Goal: Task Accomplishment & Management: Manage account settings

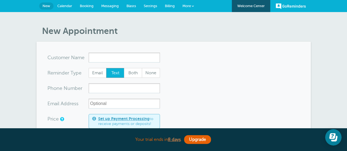
click at [62, 5] on span "Calendar" at bounding box center [64, 6] width 15 height 4
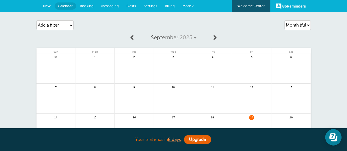
click at [292, 7] on link "GoReminders" at bounding box center [290, 6] width 30 height 12
click at [187, 4] on span "More" at bounding box center [186, 6] width 8 height 4
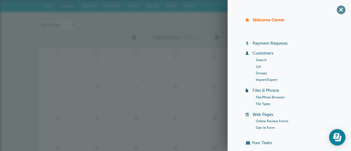
click at [337, 11] on span "+" at bounding box center [340, 10] width 12 height 12
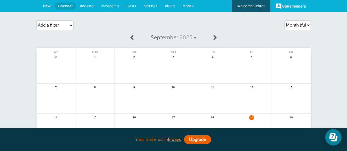
click at [115, 5] on span "Messaging" at bounding box center [110, 6] width 18 height 4
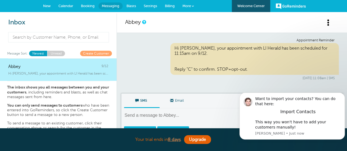
click at [63, 4] on span "Calendar" at bounding box center [65, 6] width 15 height 4
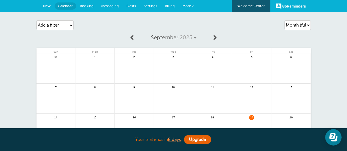
click at [191, 6] on span at bounding box center [192, 6] width 2 height 2
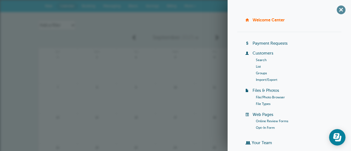
click at [335, 11] on span "+" at bounding box center [340, 10] width 12 height 12
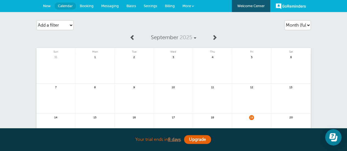
click at [152, 6] on span "Settings" at bounding box center [150, 6] width 13 height 4
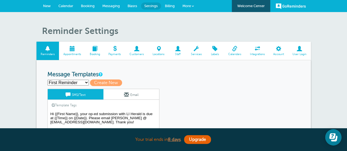
click at [136, 48] on span at bounding box center [136, 48] width 23 height 5
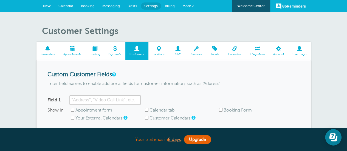
click at [298, 52] on link "User Login" at bounding box center [299, 51] width 22 height 18
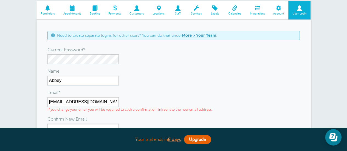
scroll to position [36, 0]
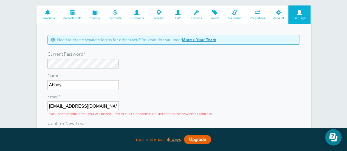
click at [136, 15] on span at bounding box center [136, 12] width 23 height 5
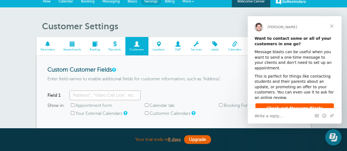
click at [331, 24] on span "Close" at bounding box center [331, 26] width 20 height 20
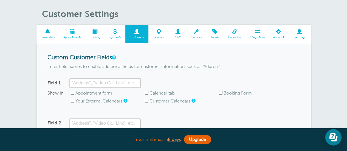
scroll to position [17, 0]
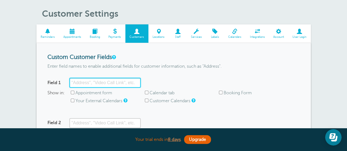
click at [123, 80] on input "Field 1" at bounding box center [104, 83] width 71 height 10
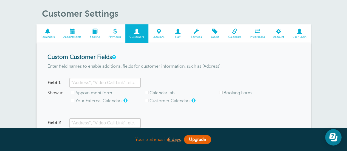
click at [99, 31] on span at bounding box center [94, 31] width 19 height 5
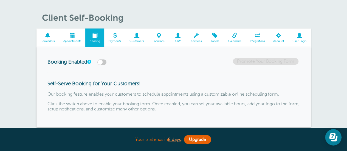
scroll to position [7, 0]
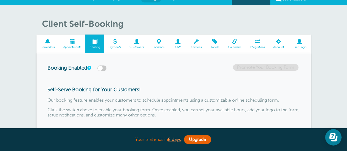
click at [136, 44] on span at bounding box center [136, 41] width 23 height 5
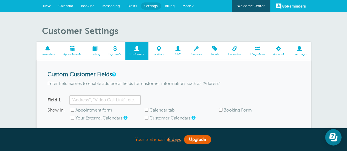
click at [67, 8] on link "Calendar" at bounding box center [66, 6] width 22 height 12
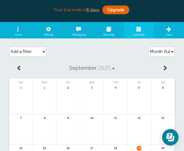
click at [18, 32] on span at bounding box center [18, 27] width 31 height 11
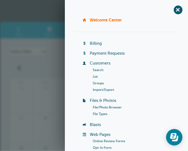
click at [101, 64] on link "Customers" at bounding box center [100, 63] width 21 height 4
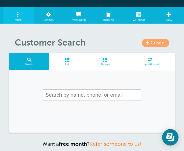
scroll to position [14, 0]
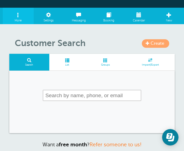
click at [150, 45] on link "Create" at bounding box center [155, 43] width 27 height 8
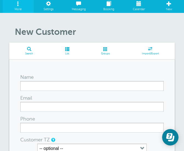
scroll to position [44, 0]
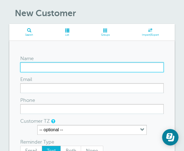
click at [64, 68] on input "Name" at bounding box center [92, 67] width 144 height 10
type input "Jim Belling"
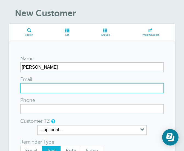
click at [55, 85] on input "Email" at bounding box center [92, 88] width 144 height 10
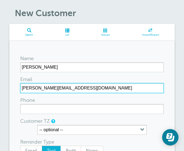
type input "[PERSON_NAME][EMAIL_ADDRESS][DOMAIN_NAME]"
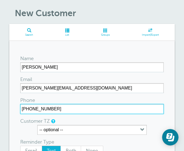
type input "[PHONE_NUMBER]"
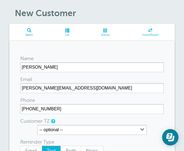
scroll to position [91, 0]
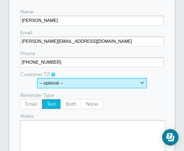
click at [70, 80] on button "-- optional --" at bounding box center [92, 83] width 110 height 10
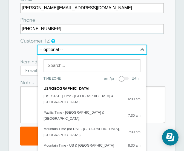
scroll to position [135, 0]
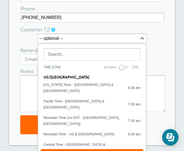
click at [174, 48] on div "Name Jim Belling Email jim.belling@ccm.com Phone (516) 512-1985 Customer TZ -- …" at bounding box center [92, 47] width 166 height 195
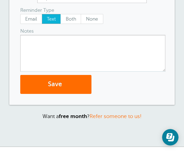
scroll to position [176, 0]
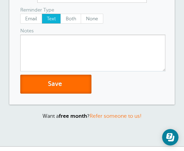
click at [73, 84] on button "Save" at bounding box center [55, 84] width 71 height 19
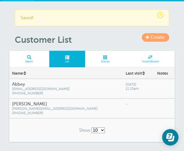
scroll to position [42, 0]
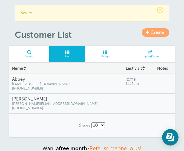
click at [154, 30] on span "Create" at bounding box center [158, 32] width 14 height 5
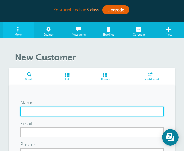
click at [27, 111] on input "Name" at bounding box center [92, 111] width 144 height 10
paste input "[PERSON_NAME]"
type input "[PERSON_NAME]"
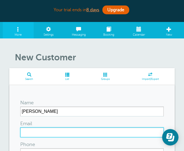
click at [34, 131] on input "Email" at bounding box center [92, 132] width 144 height 10
paste input "[EMAIL_ADDRESS][DOMAIN_NAME]"
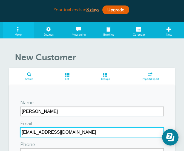
scroll to position [66, 0]
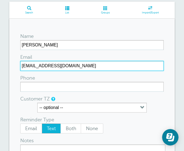
type input "blumencranzforny@gmail.com"
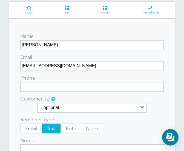
click at [24, 81] on div "Phone" at bounding box center [40, 78] width 41 height 8
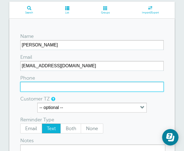
click at [29, 90] on input "Phone" at bounding box center [92, 87] width 144 height 10
paste input "(516) 286-2500"
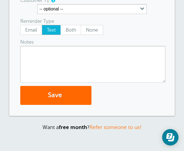
scroll to position [174, 0]
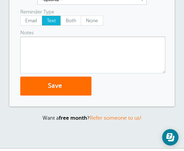
type input "(516) 286-2500"
click at [62, 88] on span "submit" at bounding box center [63, 85] width 2 height 7
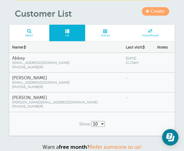
scroll to position [65, 0]
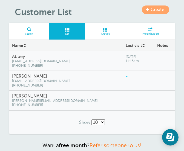
click at [157, 11] on span "Create" at bounding box center [158, 9] width 14 height 5
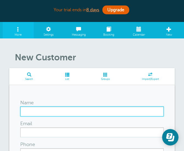
click at [39, 108] on input "Name" at bounding box center [92, 111] width 144 height 10
type input "[PERSON_NAME]"
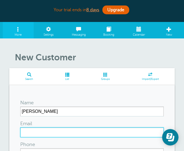
click at [28, 132] on input "Email" at bounding box center [92, 132] width 144 height 10
paste input "browna@nyassembly.gov"
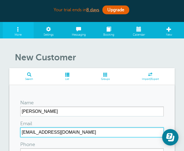
type input "browna@nyassembly.gov"
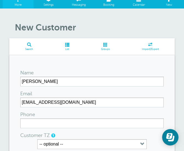
scroll to position [31, 0]
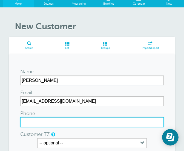
click at [40, 125] on input "Phone" at bounding box center [92, 122] width 144 height 10
paste input "(516)-410-1270"
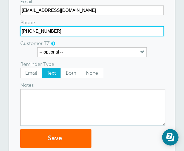
scroll to position [135, 0]
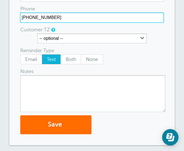
type input "(516)-410-1270"
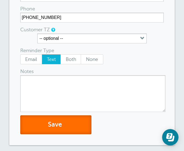
click at [68, 123] on button "Save" at bounding box center [55, 124] width 71 height 19
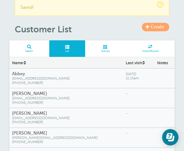
scroll to position [48, 0]
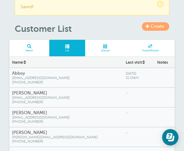
click at [150, 27] on link "Create" at bounding box center [155, 26] width 27 height 8
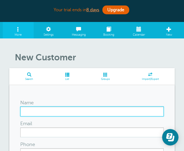
click at [44, 109] on input "Name" at bounding box center [92, 111] width 144 height 10
paste input "[PERSON_NAME]"
type input "[PERSON_NAME]"
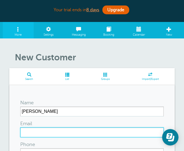
click at [28, 132] on input "Email" at bounding box center [92, 132] width 144 height 10
paste input "bynoe@nysenate.gov"
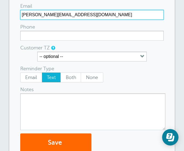
scroll to position [118, 0]
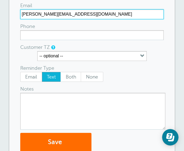
type input "bynoe@nysenate.gov"
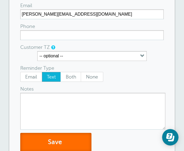
click at [55, 136] on button "Save" at bounding box center [55, 142] width 71 height 19
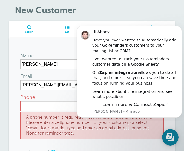
click at [59, 31] on span "List" at bounding box center [67, 31] width 30 height 3
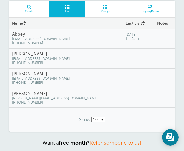
scroll to position [15, 0]
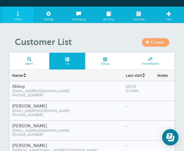
click at [156, 41] on span "Create" at bounding box center [158, 42] width 14 height 5
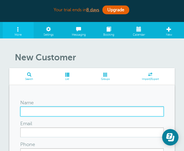
click at [34, 113] on input "Name" at bounding box center [92, 111] width 144 height 10
paste input "[PERSON_NAME] (6)"
type input "[PERSON_NAME]"
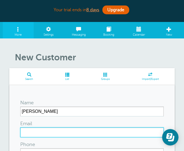
click at [30, 130] on input "Email" at bounding box center [92, 132] width 144 height 10
paste input "canzoneri@nystate.gov"
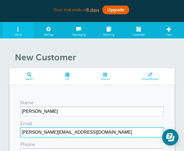
type input "canzoneri@nystate.gov"
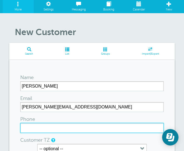
scroll to position [25, 0]
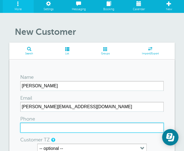
click at [25, 125] on input "Phone" at bounding box center [92, 127] width 144 height 10
paste input "(516) 697-7639"
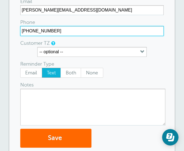
scroll to position [138, 0]
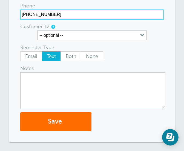
type input "[PHONE_NUMBER]"
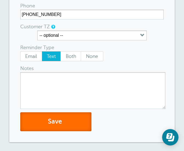
click at [46, 122] on button "Save" at bounding box center [55, 121] width 71 height 19
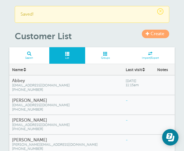
scroll to position [37, 0]
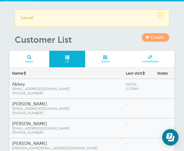
click at [159, 39] on span "Create" at bounding box center [158, 37] width 14 height 5
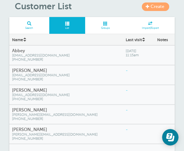
scroll to position [48, 0]
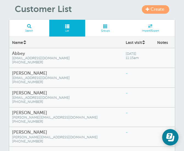
click at [151, 8] on span "Create" at bounding box center [158, 9] width 14 height 5
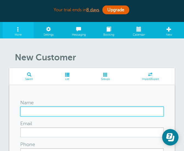
click at [34, 115] on input "Name" at bounding box center [92, 111] width 144 height 10
paste input "Scott Davis"
type input "Scott Davis"
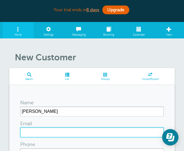
click at [36, 136] on input "Email" at bounding box center [92, 132] width 144 height 10
paste input "[EMAIL_ADDRESS][DOMAIN_NAME]"
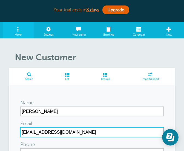
type input "dschrafel@nassaucountyny.gov"
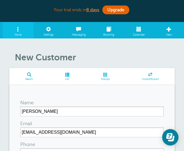
scroll to position [44, 0]
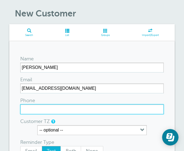
click at [35, 105] on input "Phone" at bounding box center [92, 109] width 144 height 10
paste input "[PHONE_NUMBER]"
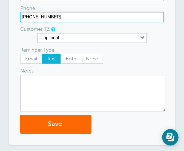
scroll to position [136, 0]
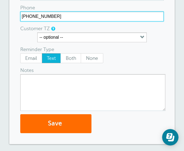
type input "(917) 604-5327"
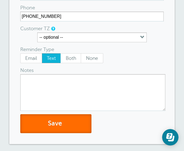
click at [42, 119] on button "Save" at bounding box center [55, 123] width 71 height 19
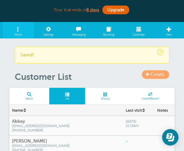
click at [151, 70] on header "× Saved! Create Customer List" at bounding box center [92, 65] width 166 height 36
click at [151, 72] on span "Create" at bounding box center [158, 74] width 14 height 5
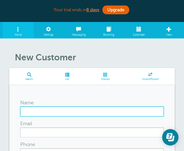
click at [29, 107] on input "Name" at bounding box center [92, 111] width 144 height 10
paste input "Edwin Fare (6)"
type input "Edwin Fare"
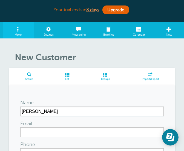
scroll to position [16, 0]
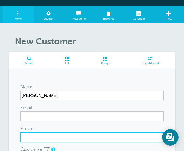
click at [57, 139] on input "Phone" at bounding box center [92, 137] width 144 height 10
paste input "(516) 236-9073"
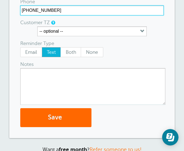
scroll to position [151, 0]
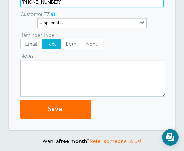
type input "(516) 236-9073"
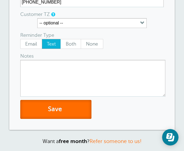
click at [49, 110] on button "Save" at bounding box center [55, 109] width 71 height 19
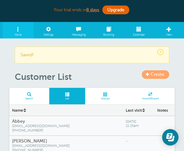
click at [149, 79] on h1 "Customer List" at bounding box center [95, 76] width 160 height 10
click at [151, 76] on span "Create" at bounding box center [158, 74] width 14 height 5
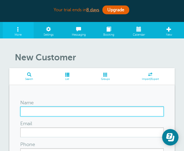
click at [37, 111] on input "Name" at bounding box center [92, 111] width 144 height 10
paste input "[PERSON_NAME] (12) ~"
type input "[PERSON_NAME]"
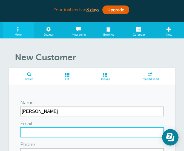
click at [27, 134] on input "Email" at bounding box center [92, 132] width 144 height 10
paste input "[EMAIL_ADDRESS][DOMAIN_NAME]"
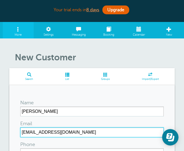
type input "[EMAIL_ADDRESS][DOMAIN_NAME]"
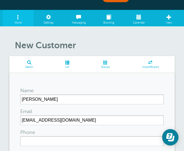
scroll to position [12, 0]
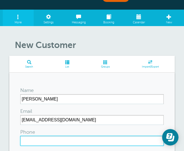
click at [54, 140] on input "Phone" at bounding box center [92, 141] width 144 height 10
paste input "[PHONE_NUMBER]"
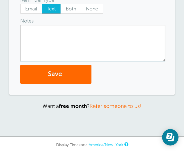
scroll to position [191, 0]
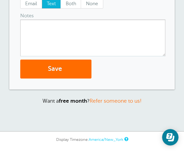
type input "[PHONE_NUMBER]"
click at [63, 71] on span "submit" at bounding box center [63, 68] width 2 height 7
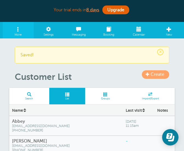
click at [159, 75] on span "Create" at bounding box center [158, 74] width 14 height 5
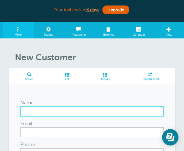
click at [56, 109] on input "Name" at bounding box center [92, 111] width 144 height 10
paste input "Samantha Goetz (12)"
type input "Samantha Goetz"
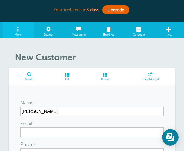
scroll to position [11, 0]
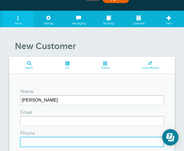
click at [46, 139] on input "Phone" at bounding box center [92, 142] width 144 height 10
paste input "(516) 225-4667"
click at [46, 139] on input "(516) 225-4667" at bounding box center [92, 142] width 144 height 10
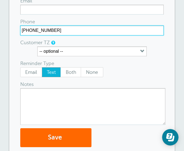
scroll to position [123, 0]
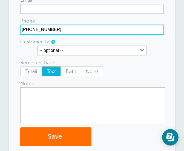
type input "(516) 225-4667"
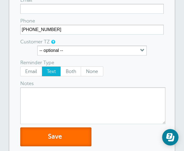
click at [51, 133] on button "Save" at bounding box center [55, 136] width 71 height 19
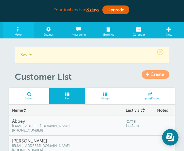
click at [150, 75] on link "Create" at bounding box center [155, 74] width 27 height 8
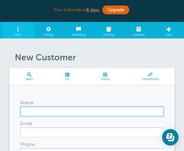
click at [30, 106] on input "Name" at bounding box center [92, 111] width 144 height 10
paste input "[PERSON_NAME]"
type input "[PERSON_NAME]"
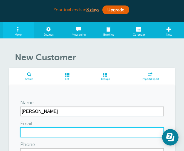
click at [32, 135] on input "Email" at bounding box center [92, 132] width 144 height 10
paste input "[EMAIL_ADDRESS][DOMAIN_NAME]"
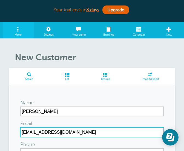
type input "[EMAIL_ADDRESS][DOMAIN_NAME]"
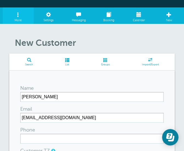
scroll to position [15, 0]
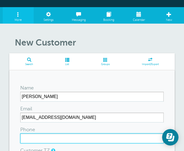
click at [69, 142] on input "Phone" at bounding box center [92, 138] width 144 height 10
paste input "[PHONE_NUMBER]"
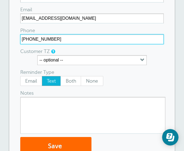
scroll to position [116, 0]
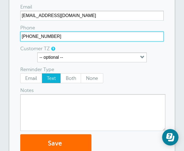
type input "[PHONE_NUMBER]"
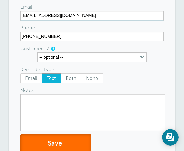
click at [60, 147] on button "Save" at bounding box center [55, 143] width 71 height 19
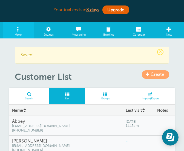
click at [152, 76] on span "Create" at bounding box center [158, 74] width 14 height 5
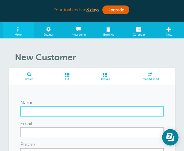
click at [25, 109] on input "Name" at bounding box center [92, 111] width 144 height 10
paste input "Karl Grossman"
type input "Karl Grossman"
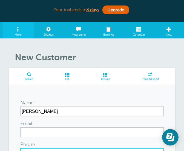
scroll to position [7, 0]
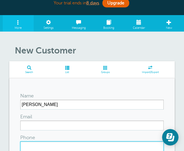
click at [47, 144] on input "Phone" at bounding box center [92, 146] width 144 height 10
paste input "(631) 379-7992"
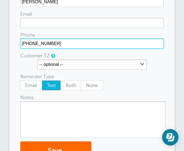
scroll to position [111, 0]
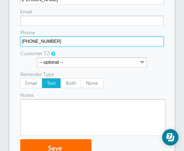
type input "(631) 379-7992"
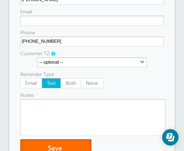
click at [61, 144] on button "Save" at bounding box center [55, 148] width 71 height 19
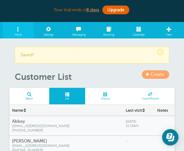
click at [155, 73] on span "Create" at bounding box center [158, 74] width 14 height 5
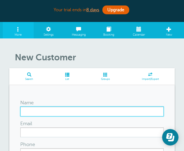
click at [32, 116] on input "Name" at bounding box center [92, 111] width 144 height 10
paste input "[PERSON_NAME] (2)"
type input "[PERSON_NAME]"
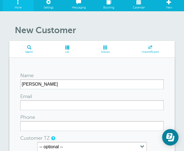
scroll to position [27, 0]
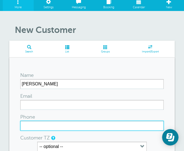
click at [40, 125] on input "Phone" at bounding box center [92, 126] width 144 height 10
paste input "[PHONE_NUMBER]"
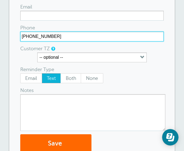
scroll to position [122, 0]
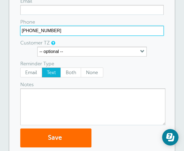
type input "[PHONE_NUMBER]"
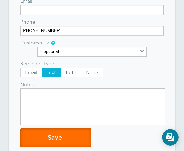
click at [46, 144] on button "Save" at bounding box center [55, 137] width 71 height 19
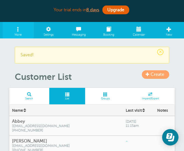
click at [151, 71] on link "Create" at bounding box center [155, 74] width 27 height 8
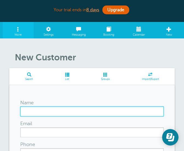
click at [37, 110] on input "Name" at bounding box center [92, 111] width 144 height 10
paste input "Howard Kopel (6)"
type input "Howard Kopel"
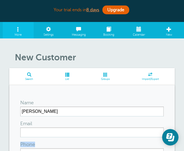
drag, startPoint x: 38, startPoint y: 137, endPoint x: 35, endPoint y: 130, distance: 7.4
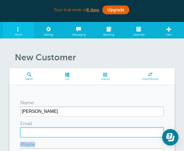
click at [35, 130] on input "Email" at bounding box center [92, 132] width 144 height 10
paste input "Hkopel@suttonalliance.com"
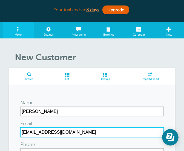
type input "Hkopel@suttonalliance.com"
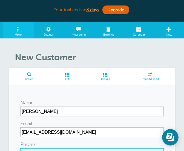
scroll to position [7, 0]
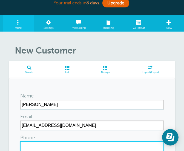
click at [36, 143] on input "Phone" at bounding box center [92, 146] width 144 height 10
paste input "(516) 410-1270"
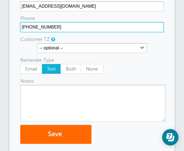
scroll to position [128, 0]
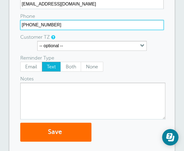
type input "(516) 410-1270"
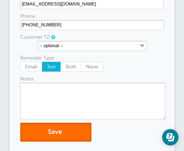
click at [48, 136] on button "Save" at bounding box center [55, 131] width 71 height 19
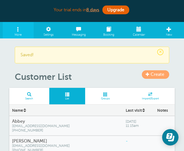
click at [147, 75] on span at bounding box center [148, 74] width 4 height 4
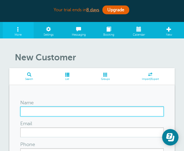
click at [23, 109] on input "Name" at bounding box center [92, 111] width 144 height 10
paste input "[PERSON_NAME]"
type input "[PERSON_NAME]"
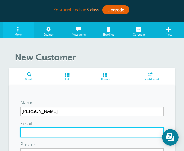
click at [55, 132] on input "Email" at bounding box center [92, 132] width 144 height 10
paste input "[EMAIL_ADDRESS][DOMAIN_NAME]"
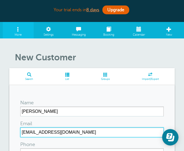
type input "[EMAIL_ADDRESS][DOMAIN_NAME]"
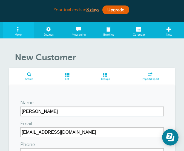
scroll to position [23, 0]
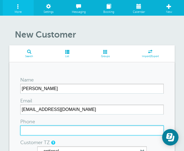
click at [35, 130] on input "Phone" at bounding box center [92, 130] width 144 height 10
paste input "[PHONE_NUMBER]"
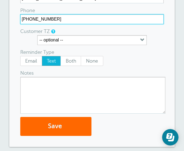
scroll to position [134, 0]
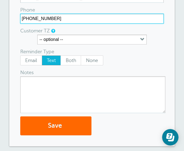
type input "[PHONE_NUMBER]"
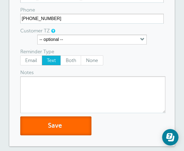
click at [54, 123] on button "Save" at bounding box center [55, 125] width 71 height 19
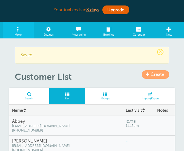
click at [147, 75] on span at bounding box center [148, 74] width 4 height 4
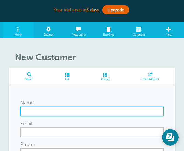
click at [36, 109] on input "Name" at bounding box center [92, 111] width 144 height 10
paste input "[PERSON_NAME] (4)"
type input "[PERSON_NAME]"
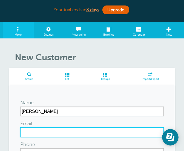
click at [33, 131] on input "Email" at bounding box center [92, 132] width 144 height 10
paste input "ranzi@aol.com"
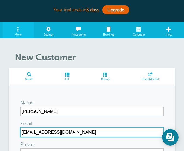
type input "ranzi@aol.com"
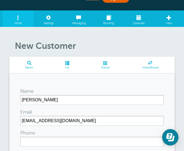
scroll to position [12, 0]
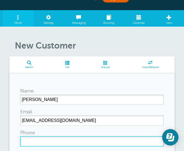
click at [35, 137] on input "Phone" at bounding box center [92, 141] width 144 height 10
paste input "(516) 606-8470"
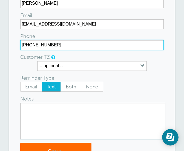
scroll to position [117, 0]
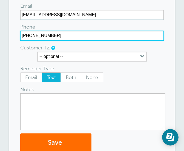
type input "(516) 606-8470"
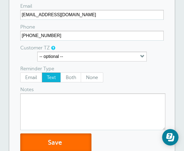
click at [76, 138] on button "Save" at bounding box center [55, 142] width 71 height 19
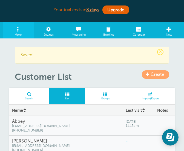
click at [152, 73] on span "Create" at bounding box center [158, 74] width 14 height 5
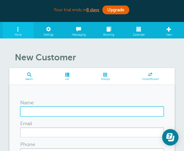
click at [28, 114] on input "Name" at bounding box center [92, 111] width 144 height 10
paste input "Jerry Kremer (2)"
type input "[PERSON_NAME]"
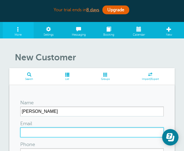
click at [52, 136] on input "Email" at bounding box center [92, 132] width 144 height 10
paste input "[EMAIL_ADDRESS][DOMAIN_NAME]"
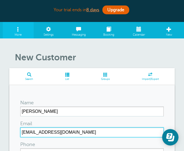
type input "jerrykremer527@gmail.com"
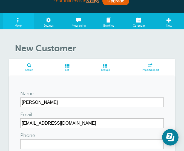
scroll to position [9, 0]
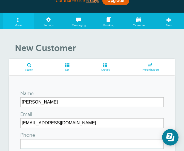
drag, startPoint x: 48, startPoint y: 148, endPoint x: 44, endPoint y: 145, distance: 4.8
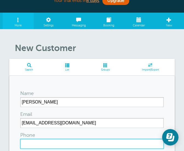
click at [44, 145] on input "Phone" at bounding box center [92, 144] width 144 height 10
paste input "(516) 952-4657"
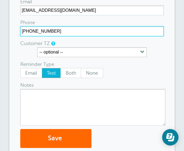
scroll to position [123, 0]
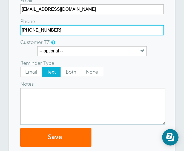
type input "(516) 952-4657"
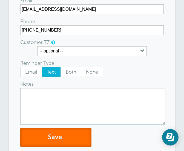
click at [52, 137] on button "Save" at bounding box center [55, 137] width 71 height 19
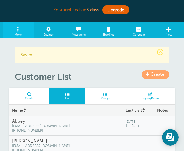
click at [152, 73] on span "Create" at bounding box center [158, 74] width 14 height 5
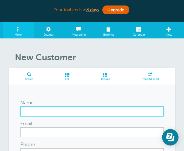
click at [53, 112] on input "Name" at bounding box center [92, 111] width 144 height 10
paste input "[PERSON_NAME] (6)"
type input "[PERSON_NAME]"
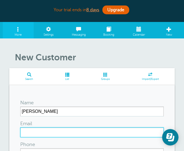
click at [48, 131] on input "Email" at bounding box center [92, 132] width 144 height 10
paste input "[EMAIL_ADDRESS][DOMAIN_NAME]"
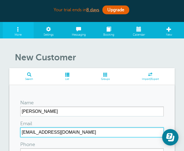
type input "[EMAIL_ADDRESS][DOMAIN_NAME]"
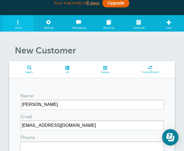
scroll to position [20, 0]
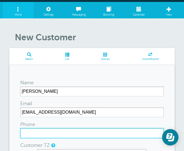
click at [42, 135] on input "Phone" at bounding box center [92, 133] width 144 height 10
paste input "[PHONE_NUMBER]"
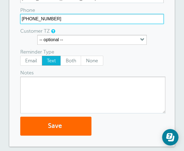
scroll to position [140, 0]
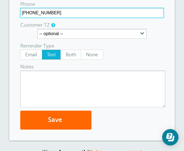
type input "[PHONE_NUMBER]"
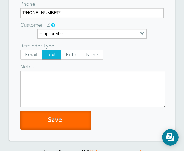
click at [71, 121] on button "Save" at bounding box center [55, 119] width 71 height 19
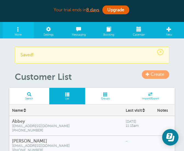
click at [150, 71] on link "Create" at bounding box center [155, 74] width 27 height 8
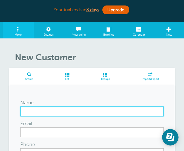
click at [40, 110] on input "Name" at bounding box center [92, 111] width 144 height 10
paste input "Steve Levy"
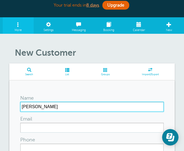
type input "Steve Levy"
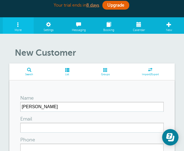
scroll to position [15, 0]
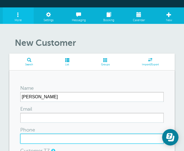
click at [50, 137] on input "Phone" at bounding box center [92, 138] width 144 height 10
paste input "(631)877-0940"
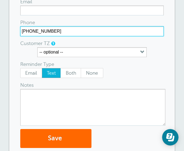
scroll to position [124, 0]
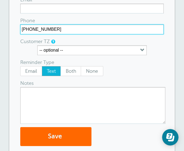
click at [32, 31] on input "(631)877-0940" at bounding box center [92, 29] width 144 height 10
type input "(631) 877-0940"
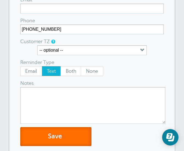
click at [47, 133] on button "Save" at bounding box center [55, 136] width 71 height 19
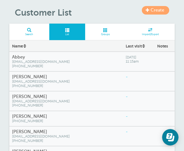
scroll to position [64, 0]
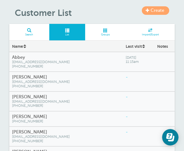
click at [153, 12] on span "Create" at bounding box center [158, 10] width 14 height 5
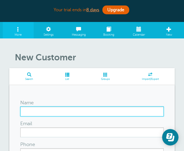
click at [21, 110] on input "Name" at bounding box center [92, 111] width 144 height 10
paste input "[PERSON_NAME] (6)"
type input "[PERSON_NAME]"
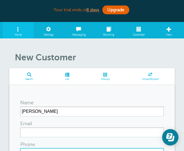
scroll to position [7, 0]
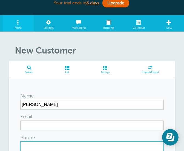
click at [30, 145] on input "Phone" at bounding box center [92, 146] width 144 height 10
paste input "[PHONE_NUMBER]"
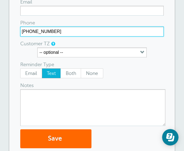
scroll to position [128, 0]
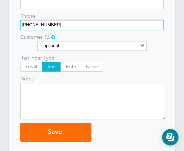
type input "[PHONE_NUMBER]"
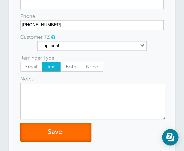
click at [63, 136] on button "Save" at bounding box center [55, 131] width 71 height 19
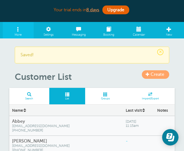
click at [150, 71] on link "Create" at bounding box center [155, 74] width 27 height 8
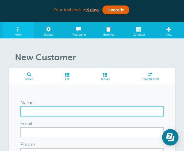
click at [32, 111] on input "Name" at bounding box center [92, 111] width 144 height 10
paste input "[PERSON_NAME] (12) ~"
type input "[PERSON_NAME]"
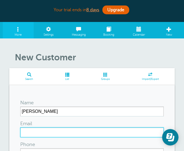
click at [32, 135] on input "Email" at bounding box center [92, 132] width 144 height 10
paste input "[EMAIL_ADDRESS][DOMAIN_NAME]"
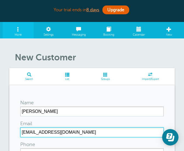
type input "[EMAIL_ADDRESS][DOMAIN_NAME]"
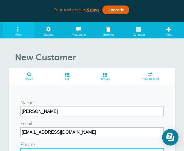
scroll to position [7, 0]
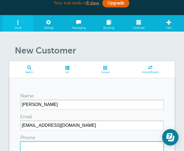
click at [26, 146] on input "Phone" at bounding box center [92, 146] width 144 height 10
paste input "[PHONE_NUMBER]"
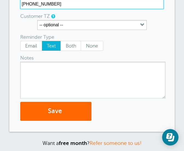
scroll to position [149, 0]
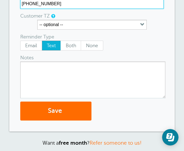
type input "[PHONE_NUMBER]"
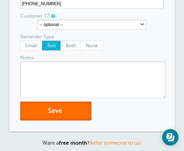
click at [57, 108] on button "Save" at bounding box center [55, 110] width 71 height 19
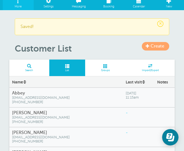
scroll to position [28, 0]
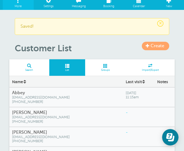
click at [147, 48] on link "Create" at bounding box center [155, 46] width 27 height 8
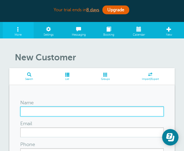
click at [32, 113] on input "Name" at bounding box center [92, 111] width 144 height 10
paste input "[PERSON_NAME]"
type input "[PERSON_NAME]"
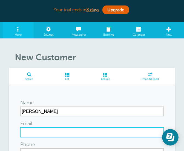
click at [52, 128] on input "Email" at bounding box center [92, 132] width 144 height 10
paste input "onicks@nassaucountyny.gov"
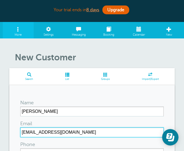
type input "onicks@nassaucountyny.gov"
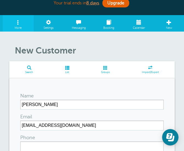
scroll to position [33, 0]
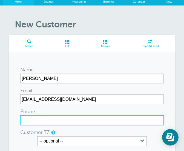
click at [62, 117] on input "Phone" at bounding box center [92, 120] width 144 height 10
paste input "(516) 571-6202"
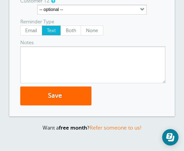
scroll to position [171, 0]
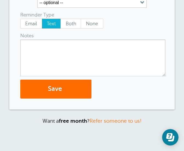
type input "(516) 571-6202"
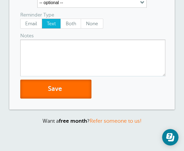
click at [59, 92] on button "Save" at bounding box center [55, 88] width 71 height 19
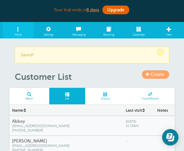
click at [149, 75] on span at bounding box center [148, 74] width 4 height 4
click at [153, 76] on span "Create" at bounding box center [158, 74] width 14 height 5
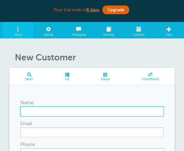
click at [40, 110] on input "Name" at bounding box center [92, 111] width 144 height 10
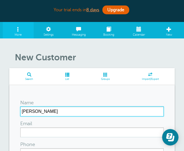
type input "[PERSON_NAME]"
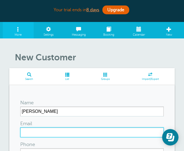
click at [36, 131] on input "Email" at bounding box center [92, 132] width 144 height 10
paste input "[PERSON_NAME][EMAIL_ADDRESS][PERSON_NAME][DOMAIN_NAME]"
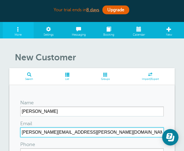
type input "[PERSON_NAME][EMAIL_ADDRESS][PERSON_NAME][DOMAIN_NAME]"
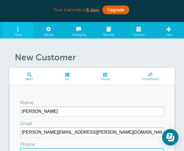
scroll to position [7, 0]
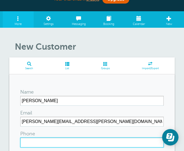
click at [66, 138] on input "Phone" at bounding box center [92, 142] width 144 height 10
paste input "[PHONE_NUMBER]"
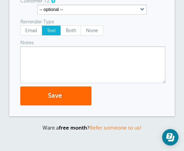
scroll to position [165, 0]
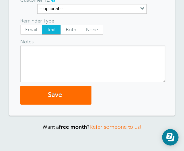
type input "[PHONE_NUMBER]"
click at [64, 95] on span "submit" at bounding box center [63, 94] width 2 height 7
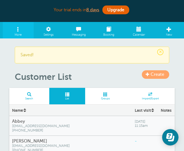
click at [145, 73] on link "Create" at bounding box center [155, 74] width 27 height 8
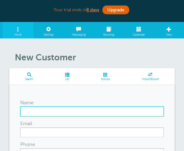
drag, startPoint x: 0, startPoint y: 0, endPoint x: 40, endPoint y: 111, distance: 117.8
click at [40, 111] on input "Name" at bounding box center [92, 111] width 144 height 10
paste input "[PERSON_NAME] (6)"
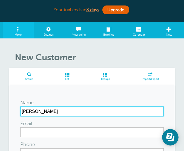
type input "[PERSON_NAME]"
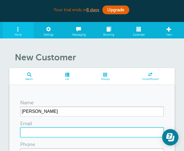
click at [28, 135] on input "Email" at bounding box center [92, 132] width 144 height 10
paste input "cdalton@nysenate.gov"
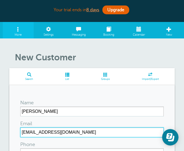
type input "cdalton@nysenate.gov"
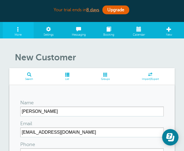
scroll to position [8, 0]
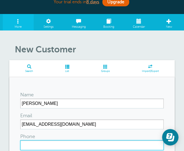
click at [43, 141] on input "Phone" at bounding box center [92, 145] width 144 height 10
paste input "(516) 770-1755"
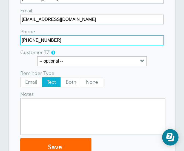
scroll to position [118, 0]
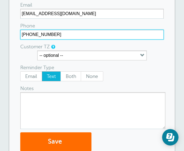
type input "(516) 770-1755"
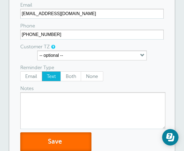
click at [46, 145] on button "Save" at bounding box center [55, 141] width 71 height 19
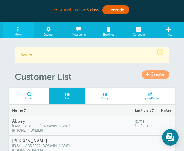
click at [145, 75] on link "Create" at bounding box center [155, 74] width 27 height 8
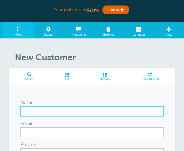
click at [44, 111] on input "Name" at bounding box center [92, 111] width 144 height 10
paste input "Joseph Saladino (6)"
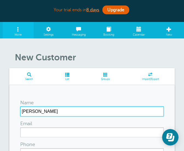
type input "Joseph Saladino"
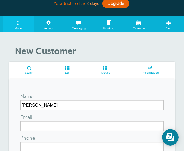
scroll to position [7, 0]
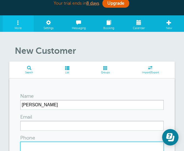
click at [68, 144] on input "Phone" at bounding box center [92, 146] width 144 height 10
paste input "(516) 225-6668"
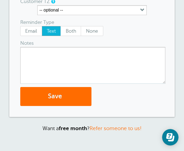
scroll to position [164, 0]
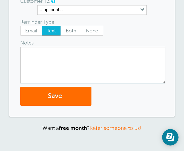
type input "(516) 225-6668"
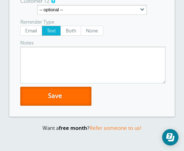
click at [56, 90] on button "Save" at bounding box center [55, 96] width 71 height 19
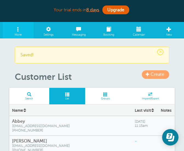
click at [156, 76] on link "Create" at bounding box center [155, 74] width 27 height 8
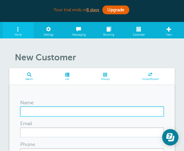
click at [32, 111] on input "Name" at bounding box center [92, 111] width 144 height 10
paste input "Robert Scott"
type input "Robert Scott"
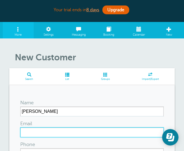
click at [35, 133] on input "Email" at bounding box center [92, 132] width 144 height 10
paste input "ras@adelphi.edu"
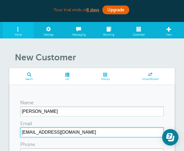
type input "ras@adelphi.edu"
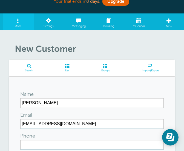
scroll to position [9, 0]
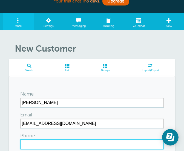
click at [28, 147] on input "Phone" at bounding box center [92, 144] width 144 height 10
paste input "(516)650-1611"
click at [31, 144] on input "(516)650-1611" at bounding box center [92, 144] width 144 height 10
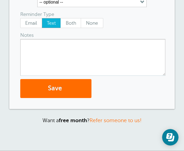
scroll to position [172, 0]
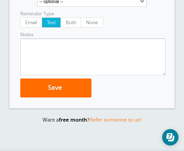
type input "(516) 650-1611"
click at [58, 92] on button "Save" at bounding box center [55, 87] width 71 height 19
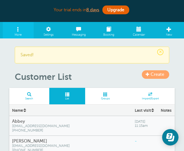
click at [157, 74] on span "Create" at bounding box center [158, 74] width 14 height 5
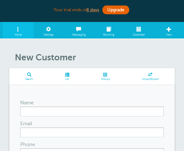
click at [44, 115] on input "Name" at bounding box center [92, 111] width 144 height 10
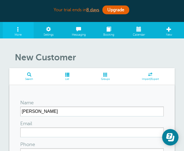
type input "[PERSON_NAME]"
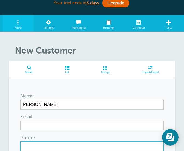
click at [27, 144] on input "Phone" at bounding box center [92, 146] width 144 height 10
paste input "[PHONE_NUMBER]"
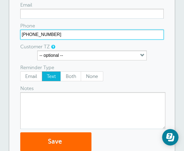
scroll to position [119, 0]
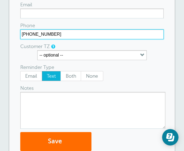
type input "[PHONE_NUMBER]"
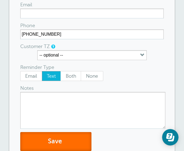
click at [32, 143] on button "Save" at bounding box center [55, 141] width 71 height 19
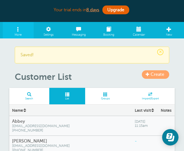
click at [156, 74] on span "Create" at bounding box center [158, 74] width 14 height 5
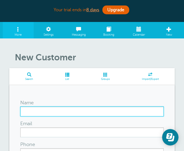
click at [43, 110] on input "Name" at bounding box center [92, 111] width 144 height 10
paste input "Michaelle Solages (6)"
type input "Michaelle Solages"
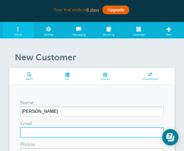
click at [44, 131] on input "Email" at bounding box center [92, 132] width 144 height 10
paste input "gosleyc@nyassembly.gov"
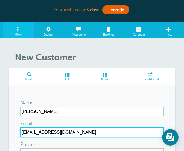
type input "gosleyc@nyassembly.gov"
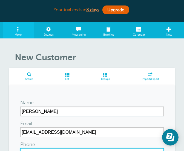
scroll to position [7, 0]
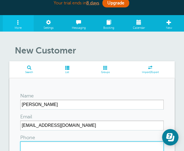
click at [55, 144] on input "Phone" at bounding box center [92, 146] width 144 height 10
paste input "(917) 434-8096"
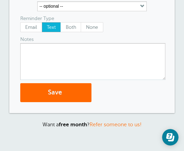
scroll to position [172, 0]
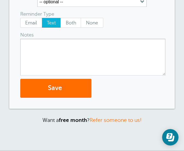
type input "(917) 434-8096"
click at [68, 82] on button "Save" at bounding box center [55, 88] width 71 height 19
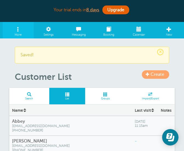
click at [155, 76] on link "Create" at bounding box center [155, 74] width 27 height 8
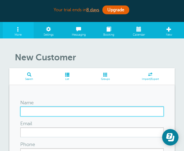
click at [28, 110] on input "Name" at bounding box center [92, 111] width 144 height 10
paste input "Tom Suozzi (6)"
type input "Tom Suozzi"
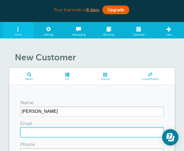
click at [45, 133] on input "Email" at bounding box center [92, 132] width 144 height 10
paste input "Betsy.Davidson@mail.house.gov"
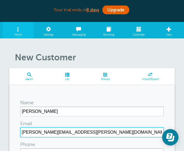
type input "Betsy.Davidson@mail.house.gov"
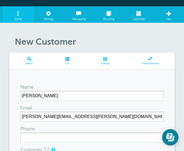
scroll to position [16, 0]
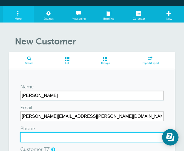
click at [61, 135] on input "Phone" at bounding box center [92, 137] width 144 height 10
paste input "(631) 807-0265"
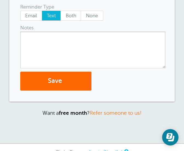
scroll to position [184, 0]
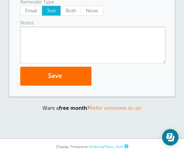
type input "(631) 807-0265"
click at [70, 72] on button "Save" at bounding box center [55, 76] width 71 height 19
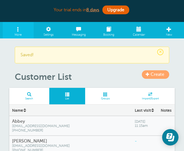
click at [154, 74] on span "Create" at bounding box center [158, 74] width 14 height 5
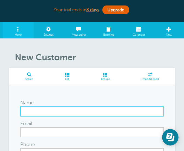
click at [34, 108] on input "Name" at bounding box center [92, 111] width 144 height 10
paste input "[PERSON_NAME]"
type input "[PERSON_NAME]"
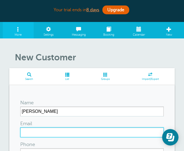
click at [34, 129] on input "Email" at bounding box center [92, 132] width 144 height 10
paste input "jgrilli@jmgcomms.com"
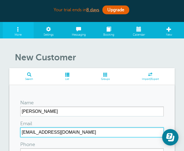
type input "jgrilli@jmgcomms.com"
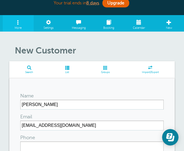
scroll to position [10, 0]
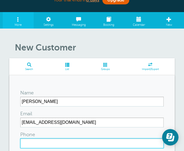
click at [42, 139] on input "Phone" at bounding box center [92, 143] width 144 height 10
paste input "(516) 902-9058"
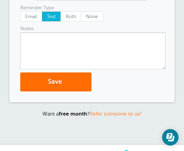
scroll to position [181, 0]
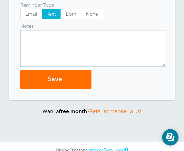
type input "(516) 902-9058"
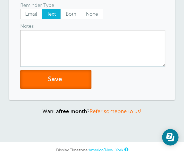
click at [68, 85] on button "Save" at bounding box center [55, 79] width 71 height 19
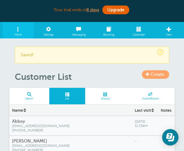
click at [157, 75] on span "Create" at bounding box center [158, 74] width 14 height 5
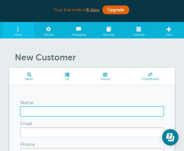
click at [30, 113] on input "Name" at bounding box center [92, 111] width 144 height 10
paste input "[PERSON_NAME]"
type input "[PERSON_NAME]"
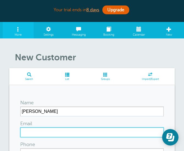
click at [30, 134] on input "Email" at bounding box center [92, 132] width 144 height 10
paste input "[EMAIL_ADDRESS][DOMAIN_NAME]"
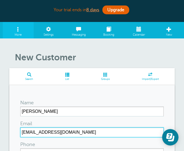
type input "[EMAIL_ADDRESS][DOMAIN_NAME]"
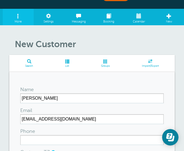
scroll to position [14, 0]
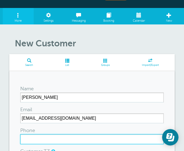
click at [39, 138] on input "Phone" at bounding box center [92, 139] width 144 height 10
paste input "[PHONE_NUMBER]"
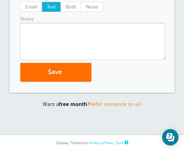
scroll to position [189, 0]
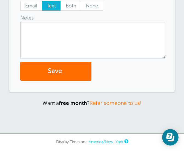
type input "[PHONE_NUMBER]"
click at [60, 64] on button "Save" at bounding box center [55, 71] width 71 height 19
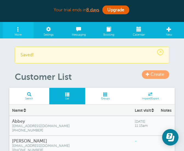
click at [151, 73] on span "Create" at bounding box center [158, 74] width 14 height 5
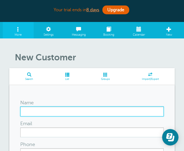
click at [36, 111] on input "Name" at bounding box center [92, 111] width 144 height 10
paste input "Matthew Gaven"
type input "Matthew Gaven"
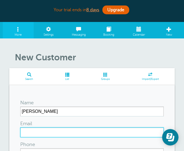
click at [43, 136] on input "Email" at bounding box center [92, 132] width 144 height 10
paste input "mgaven@rvcschools.org"
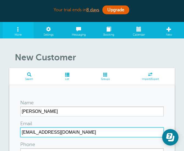
type input "mgaven@rvcschools.org"
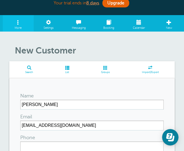
scroll to position [18, 0]
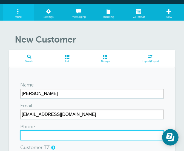
click at [47, 135] on input "Phone" at bounding box center [92, 135] width 144 height 10
paste input "(516) 255-8816"
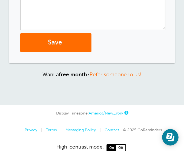
scroll to position [218, 0]
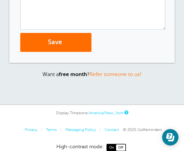
type input "(516) 255-8816"
click at [72, 35] on button "Save" at bounding box center [55, 42] width 71 height 19
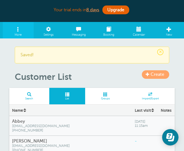
click at [148, 74] on span at bounding box center [148, 74] width 4 height 4
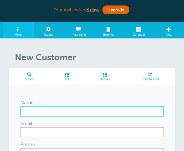
drag, startPoint x: 0, startPoint y: 0, endPoint x: 34, endPoint y: 109, distance: 113.9
click at [34, 109] on input "Name" at bounding box center [92, 111] width 144 height 10
paste input "[PERSON_NAME]"
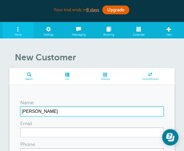
type input "Phyllis Harrington"
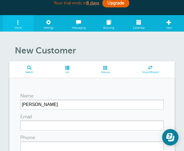
scroll to position [16, 0]
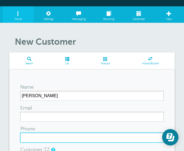
click at [29, 133] on input "Phone" at bounding box center [92, 137] width 144 height 10
paste input "(516) 678-7525"
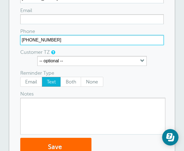
scroll to position [113, 0]
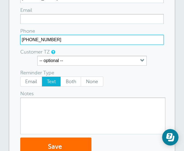
type input "(516) 678-7525"
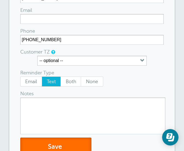
click at [59, 142] on button "Save" at bounding box center [55, 146] width 71 height 19
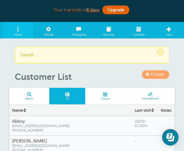
click at [149, 76] on link "Create" at bounding box center [155, 74] width 27 height 8
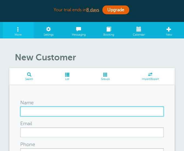
click at [41, 110] on input "Name" at bounding box center [92, 111] width 144 height 10
paste input "Judith LaRocca"
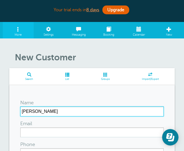
type input "Judith LaRocca"
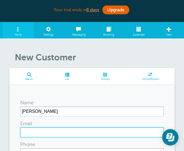
click at [35, 131] on input "Email" at bounding box center [92, 132] width 144 height 10
paste input "pbelfiore@zeccmail.com"
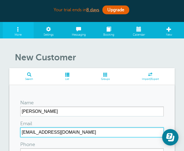
type input "pbelfiore@zeccmail.com"
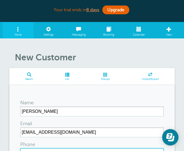
scroll to position [7, 0]
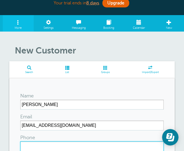
click at [30, 143] on input "Phone" at bounding box center [92, 146] width 144 height 10
paste input "(516) 376-6347"
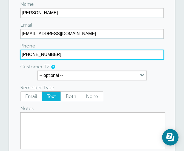
scroll to position [107, 0]
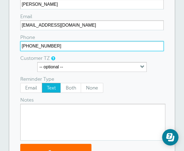
type input "(516) 376-6347"
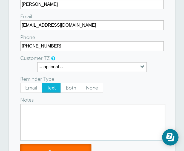
click at [55, 144] on button "Save" at bounding box center [55, 153] width 71 height 19
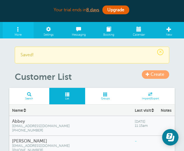
click at [150, 75] on link "Create" at bounding box center [155, 74] width 27 height 8
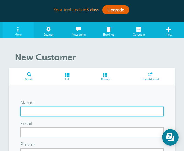
click at [30, 108] on input "Name" at bounding box center [92, 111] width 144 height 10
paste input "[PERSON_NAME]"
type input "[PERSON_NAME]"
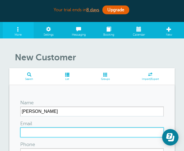
click at [29, 133] on input "Email" at bounding box center [92, 132] width 144 height 10
paste input "tsullivan@malvernevillage.org"
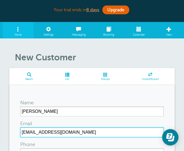
type input "tsullivan@malvernevillage.org"
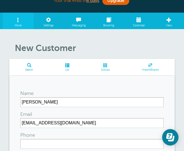
scroll to position [10, 0]
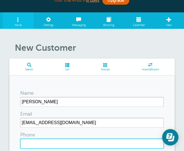
click at [35, 146] on input "Phone" at bounding box center [92, 143] width 144 height 10
paste input "(516) 551-0042"
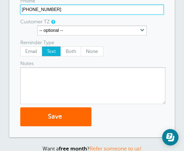
scroll to position [147, 0]
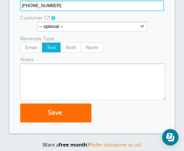
type input "(516) 551-0042"
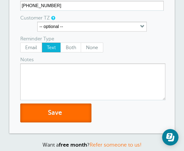
click at [52, 110] on button "Save" at bounding box center [55, 112] width 71 height 19
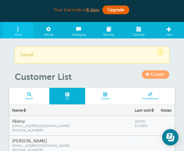
click at [158, 72] on span "Create" at bounding box center [158, 74] width 14 height 5
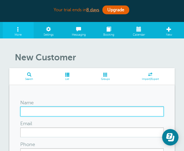
click at [69, 114] on input "Name" at bounding box center [92, 111] width 144 height 10
paste input "[PERSON_NAME]"
type input "[PERSON_NAME]"
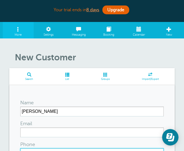
scroll to position [7, 0]
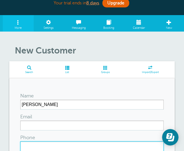
click at [31, 146] on input "Phone" at bounding box center [92, 146] width 144 height 10
paste input "[PHONE_NUMBER]"
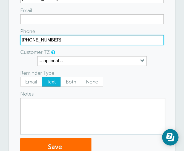
scroll to position [116, 0]
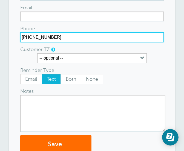
type input "[PHONE_NUMBER]"
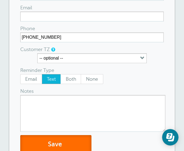
click at [54, 141] on button "Save" at bounding box center [55, 144] width 71 height 19
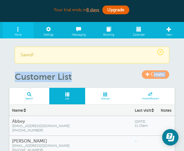
drag, startPoint x: 157, startPoint y: 80, endPoint x: 154, endPoint y: 75, distance: 5.8
click at [154, 75] on header "× Saved! Create Customer List" at bounding box center [92, 65] width 166 height 36
click at [154, 75] on span "Create" at bounding box center [158, 74] width 14 height 5
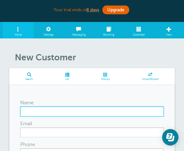
click at [34, 110] on input "Name" at bounding box center [92, 111] width 144 height 10
paste input "[PERSON_NAME]"
type input "[PERSON_NAME]"
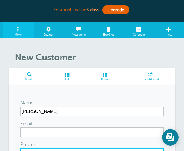
scroll to position [7, 0]
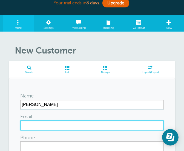
click at [32, 125] on input "Email" at bounding box center [92, 125] width 144 height 10
click at [30, 122] on input "Email" at bounding box center [92, 125] width 144 height 10
paste input "snahmias@villageoflawrence.org"
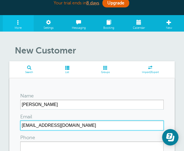
type input "snahmias@villageoflawrence.org"
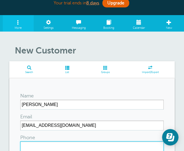
click at [28, 148] on input "Phone" at bounding box center [92, 146] width 144 height 10
paste input "(917) 306-0885"
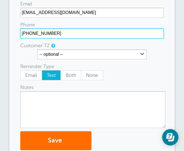
scroll to position [124, 0]
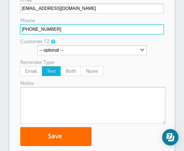
type input "(917) 306-0885"
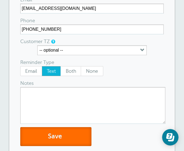
click at [44, 141] on button "Save" at bounding box center [55, 136] width 71 height 19
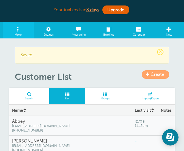
click at [148, 76] on span at bounding box center [148, 74] width 4 height 4
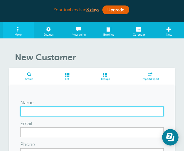
click at [49, 110] on input "Name" at bounding box center [92, 111] width 144 height 10
paste input "[PERSON_NAME]"
type input "[PERSON_NAME]"
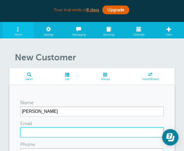
click at [29, 132] on input "Email" at bounding box center [92, 132] width 144 height 10
paste input "[EMAIL_ADDRESS][PERSON_NAME][DOMAIN_NAME]"
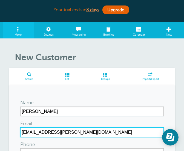
type input "[EMAIL_ADDRESS][PERSON_NAME][DOMAIN_NAME]"
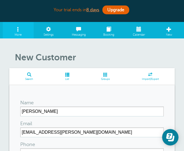
scroll to position [13, 0]
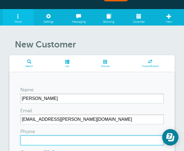
click at [39, 136] on input "Phone" at bounding box center [92, 140] width 144 height 10
paste input "[PHONE_NUMBER]"
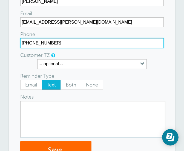
scroll to position [111, 0]
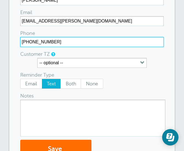
type input "[PHONE_NUMBER]"
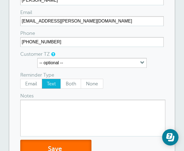
click at [59, 147] on button "Save" at bounding box center [55, 148] width 71 height 19
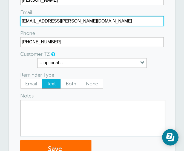
type input "[EMAIL_ADDRESS][PERSON_NAME][DOMAIN_NAME]"
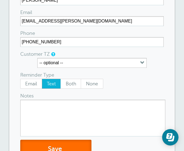
click at [58, 142] on button "Save" at bounding box center [55, 148] width 71 height 19
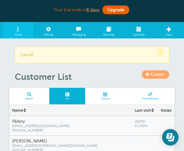
click at [158, 72] on span "Create" at bounding box center [158, 74] width 14 height 5
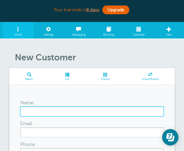
click at [38, 110] on input "Name" at bounding box center [92, 111] width 144 height 10
paste input "[PERSON_NAME]"
type input "[PERSON_NAME]"
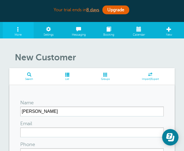
scroll to position [27, 0]
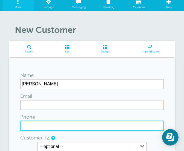
click at [47, 130] on input "Phone" at bounding box center [92, 126] width 144 height 10
paste input "[PHONE_NUMBER]"
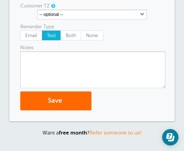
scroll to position [163, 0]
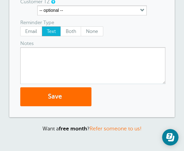
type input "[PHONE_NUMBER]"
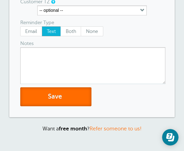
click at [64, 90] on button "Save" at bounding box center [55, 96] width 71 height 19
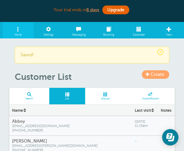
drag, startPoint x: 0, startPoint y: 0, endPoint x: 157, endPoint y: 75, distance: 174.0
click at [157, 75] on span "Create" at bounding box center [158, 74] width 14 height 5
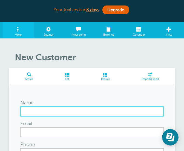
click at [37, 111] on input "Name" at bounding box center [92, 111] width 144 height 10
paste input "Benjamin Weinstock"
type input "Benjamin Weinstock"
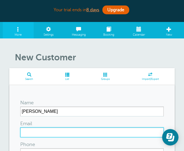
click at [59, 133] on input "Email" at bounding box center [92, 132] width 144 height 10
paste input "[EMAIL_ADDRESS][DOMAIN_NAME]"
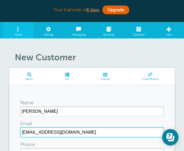
type input "[EMAIL_ADDRESS][DOMAIN_NAME]"
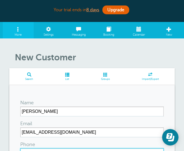
scroll to position [7, 0]
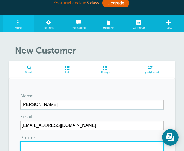
click at [34, 144] on input "Phone" at bounding box center [92, 146] width 144 height 10
paste input "[PHONE_NUMBER]"
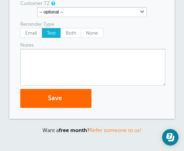
scroll to position [173, 0]
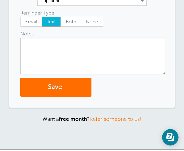
type input "[PHONE_NUMBER]"
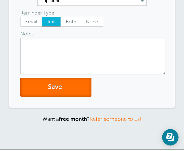
click at [49, 84] on button "Save" at bounding box center [55, 87] width 71 height 19
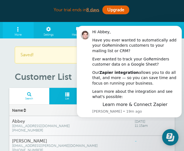
click at [56, 72] on h1 "Customer List" at bounding box center [95, 76] width 160 height 10
click at [145, 23] on body "Hi [PERSON_NAME], Have you ever wanted to automatically add your GoReminders cu…" at bounding box center [129, 70] width 105 height 95
drag, startPoint x: 180, startPoint y: 27, endPoint x: 250, endPoint y: 59, distance: 76.6
click at [180, 27] on icon "Dismiss notification" at bounding box center [180, 27] width 3 height 3
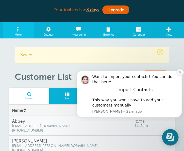
click at [179, 71] on icon "Dismiss notification" at bounding box center [180, 71] width 3 height 3
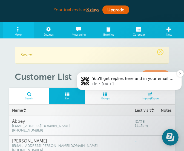
click at [157, 74] on div "You’ll get replies here and in your email: ✉️ [EMAIL_ADDRESS][DOMAIN_NAME] Our …" at bounding box center [129, 81] width 105 height 18
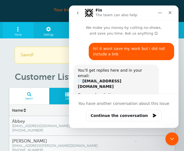
scroll to position [18, 0]
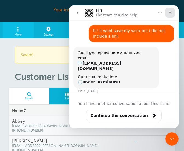
click at [169, 13] on icon "Close" at bounding box center [170, 12] width 4 height 4
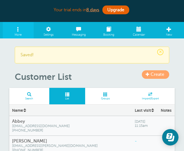
scroll to position [22, 0]
click at [148, 74] on span at bounding box center [148, 74] width 4 height 4
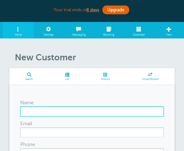
drag, startPoint x: 0, startPoint y: 0, endPoint x: 51, endPoint y: 113, distance: 124.1
click at [51, 113] on input "Name" at bounding box center [92, 111] width 144 height 10
paste input "Chris Zublionies"
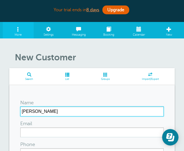
type input "[PERSON_NAME]"
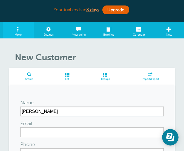
scroll to position [12, 0]
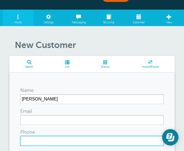
click at [31, 141] on input "Phone" at bounding box center [92, 141] width 144 height 10
paste input "[PHONE_NUMBER]"
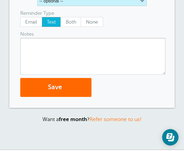
scroll to position [186, 0]
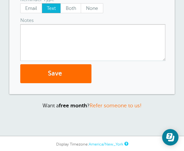
type input "[PHONE_NUMBER]"
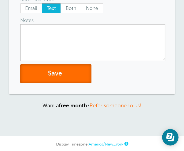
click at [71, 81] on button "Save" at bounding box center [55, 73] width 71 height 19
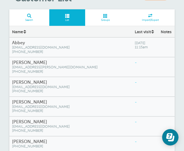
scroll to position [78, 0]
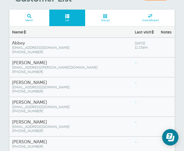
click at [61, 44] on h4 "Abbey" at bounding box center [70, 43] width 117 height 5
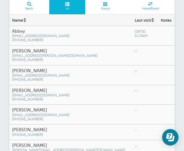
drag, startPoint x: 54, startPoint y: 32, endPoint x: 39, endPoint y: 64, distance: 35.8
click at [39, 64] on div "Ann Pedersen apedersen@lawrence.k12.ny.us (516) 282-5103" at bounding box center [70, 55] width 123 height 19
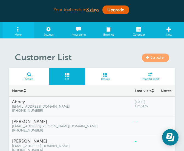
click at [138, 28] on span at bounding box center [139, 27] width 30 height 11
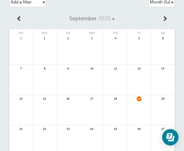
scroll to position [53, 0]
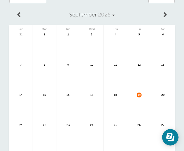
click at [50, 46] on link at bounding box center [44, 49] width 23 height 24
click at [164, 14] on span at bounding box center [164, 14] width 5 height 5
click at [87, 41] on link at bounding box center [91, 49] width 23 height 24
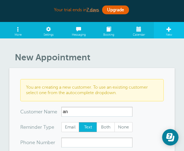
type input "a"
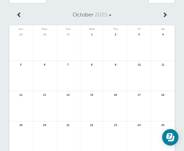
click at [87, 45] on link at bounding box center [91, 49] width 23 height 24
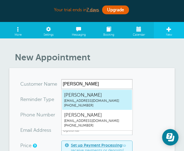
click at [78, 100] on span "ras@adelphi.edu" at bounding box center [97, 100] width 66 height 5
type input "RobertScottras@adelphi.edu5166501611"
type input "Robert Scott"
type input "(516) 650-1611"
type input "ras@adelphi.edu"
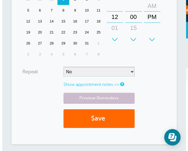
scroll to position [221, 0]
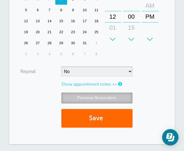
click at [117, 101] on link "Preview Reminders" at bounding box center [96, 97] width 71 height 11
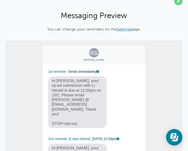
scroll to position [9, 0]
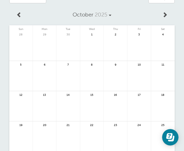
click at [88, 44] on link at bounding box center [91, 49] width 23 height 24
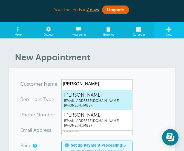
click at [101, 103] on span "(516) 650-1611" at bounding box center [97, 105] width 66 height 5
type input "RobertScottras@adelphi.edu5166501611"
type input "Robert Scott"
type input "(516) 650-1611"
type input "ras@adelphi.edu"
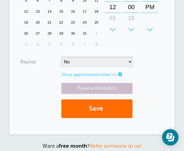
scroll to position [232, 0]
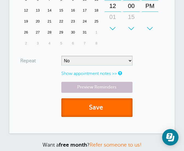
click at [118, 102] on button "Save" at bounding box center [96, 107] width 71 height 19
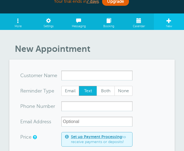
scroll to position [8, 0]
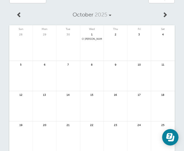
scroll to position [53, 0]
click at [94, 47] on link at bounding box center [91, 53] width 23 height 24
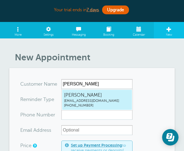
click at [85, 96] on span "Steve Rhoads" at bounding box center [97, 94] width 66 height 7
type input "SteveRhoadscdalton@nysenate.gov5167701755"
type input "Steve Rhoads"
type input "(516) 770-1755"
type input "cdalton@nysenate.gov"
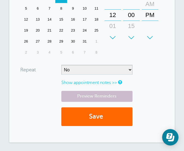
scroll to position [225, 0]
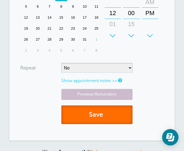
click at [113, 118] on button "Save" at bounding box center [96, 114] width 71 height 19
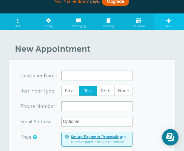
click at [84, 74] on input "x-no-autofill" at bounding box center [96, 75] width 71 height 10
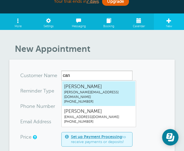
click at [85, 89] on span "Patricia Canzoneri-Fitzpatrick" at bounding box center [98, 86] width 69 height 7
type input "PatriciaCanzoneri-Fitzpatrickcanzoneri@nystate.gov5166977639"
type input "Patricia Canzoneri-Fitzpatrick"
type input "(516) 697-7639"
type input "canzoneri@nystate.gov"
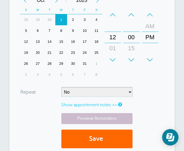
scroll to position [201, 0]
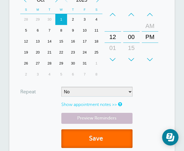
click at [116, 133] on button "Save" at bounding box center [96, 138] width 71 height 19
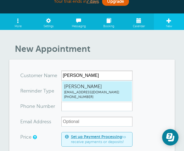
click at [78, 86] on span "[PERSON_NAME]" at bounding box center [97, 86] width 66 height 7
type input "[EMAIL_ADDRESS]"
type input "[PERSON_NAME]"
type input "[PHONE_NUMBER]"
type input "[EMAIL_ADDRESS][DOMAIN_NAME]"
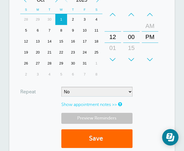
scroll to position [201, 0]
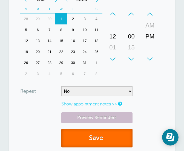
click at [101, 133] on button "Save" at bounding box center [96, 137] width 71 height 19
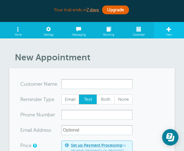
click at [139, 29] on span at bounding box center [139, 27] width 30 height 11
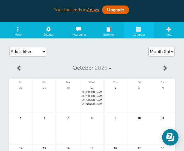
click at [95, 110] on link at bounding box center [91, 118] width 23 height 24
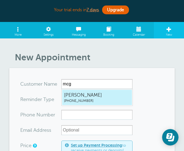
type input "MichaelMcGinty5168155326"
type input "[PERSON_NAME]"
type input "[PHONE_NUMBER]"
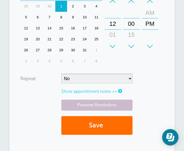
scroll to position [215, 0]
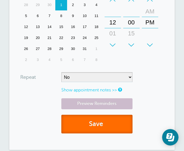
click at [100, 132] on button "Save" at bounding box center [96, 124] width 71 height 19
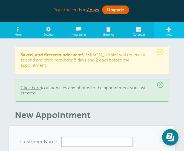
click at [132, 29] on span at bounding box center [139, 27] width 30 height 11
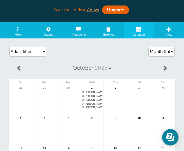
click at [93, 110] on link at bounding box center [91, 122] width 23 height 24
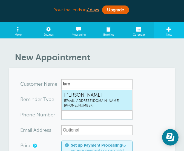
type input "JudithLaRoccapbelfiore@zeccmail.com5163766347"
type input "Judith LaRocca"
type input "(516) 376-6347"
type input "pbelfiore@zeccmail.com"
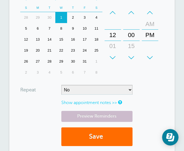
scroll to position [204, 0]
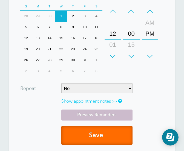
click at [101, 136] on button "Save" at bounding box center [96, 135] width 71 height 19
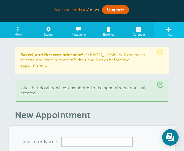
click at [136, 28] on span at bounding box center [139, 27] width 30 height 11
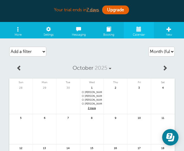
click at [98, 110] on span "2 more" at bounding box center [92, 108] width 20 height 5
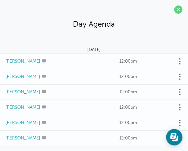
scroll to position [22, 0]
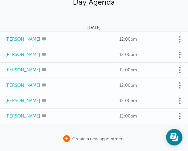
click at [65, 140] on span "+" at bounding box center [66, 138] width 7 height 7
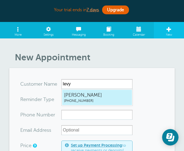
type input "SteveLevy6318770940"
type input "Steve Levy"
type input "(631) 877-0940"
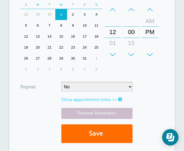
scroll to position [208, 0]
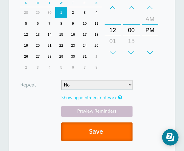
click at [96, 137] on button "Save" at bounding box center [96, 131] width 71 height 19
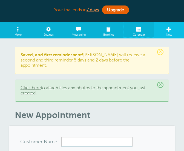
click at [138, 28] on span at bounding box center [139, 27] width 30 height 11
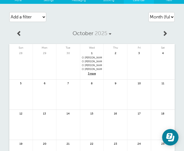
scroll to position [35, 0]
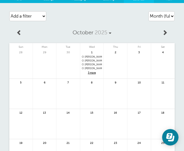
click at [98, 91] on link at bounding box center [91, 97] width 23 height 24
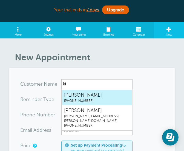
type input "PeterKing5164598599"
type input "[PERSON_NAME]"
type input "(516) 459-8599"
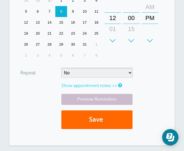
scroll to position [234, 0]
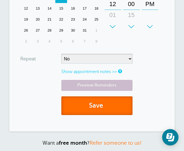
click at [112, 110] on button "Save" at bounding box center [96, 105] width 71 height 19
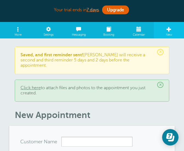
click at [144, 36] on span "Calendar" at bounding box center [139, 35] width 12 height 4
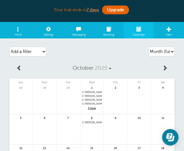
click at [88, 134] on link at bounding box center [91, 137] width 23 height 24
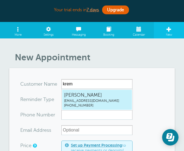
type input "JerryKremerjerrykremer527@gmail.com5169524657"
type input "Jerry Kremer"
type input "(516) 952-4657"
type input "jerrykremer527@gmail.com"
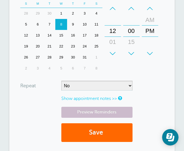
scroll to position [220, 0]
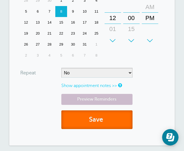
click at [117, 117] on button "Save" at bounding box center [96, 119] width 71 height 19
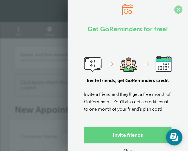
click at [175, 11] on span at bounding box center [179, 9] width 8 height 8
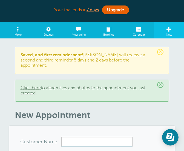
click at [141, 27] on span at bounding box center [139, 27] width 30 height 11
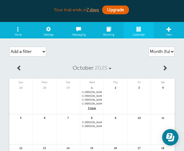
click at [90, 132] on link at bounding box center [91, 140] width 23 height 24
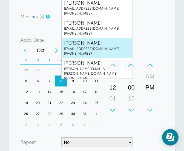
scroll to position [23, 0]
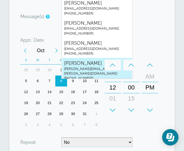
click at [94, 61] on span "[PERSON_NAME]" at bounding box center [97, 63] width 66 height 7
type input "[EMAIL_ADDRESS][PERSON_NAME]"
type input "[PERSON_NAME]"
type input "[PHONE_NUMBER]"
type input "angela.m.scipione@gmail.com"
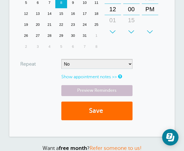
scroll to position [231, 0]
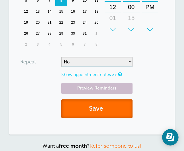
click at [113, 106] on button "Save" at bounding box center [96, 108] width 71 height 19
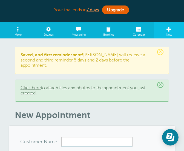
click at [136, 31] on span at bounding box center [139, 27] width 30 height 11
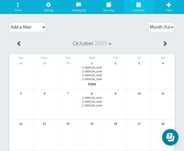
scroll to position [25, 0]
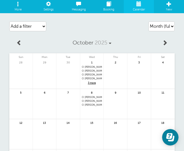
click at [95, 111] on link at bounding box center [91, 119] width 23 height 24
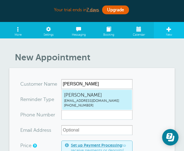
type input "[EMAIL_ADDRESS]"
type input "[PERSON_NAME]"
type input "(516) 902-9058"
type input "jgrilli@jmgcomms.com"
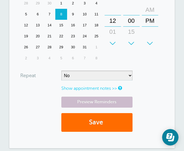
scroll to position [217, 0]
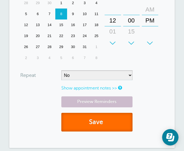
click at [106, 120] on button "Save" at bounding box center [96, 122] width 71 height 19
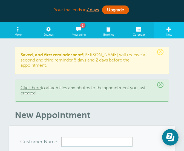
click at [135, 36] on span "Calendar" at bounding box center [139, 35] width 12 height 4
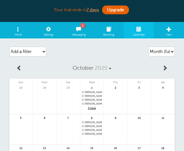
click at [88, 29] on span at bounding box center [79, 27] width 30 height 11
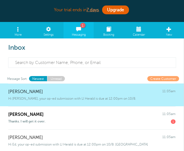
click at [73, 98] on span "Hi [PERSON_NAME], your op-ed submission with LI Herald is due at 12:00pm on 10/…" at bounding box center [72, 98] width 128 height 4
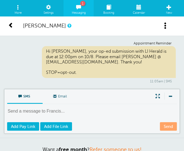
scroll to position [19, 0]
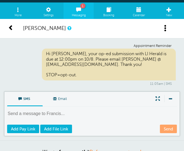
click at [11, 25] on span at bounding box center [10, 27] width 5 height 5
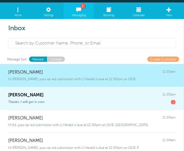
click at [44, 101] on span "Thanks. I will get it over." at bounding box center [26, 102] width 37 height 4
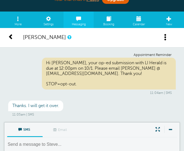
scroll to position [9, 0]
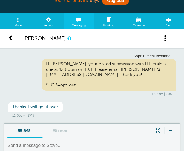
click at [13, 38] on span at bounding box center [10, 37] width 5 height 5
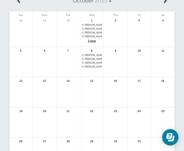
scroll to position [74, 0]
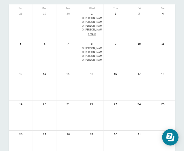
click at [95, 84] on link at bounding box center [91, 88] width 23 height 24
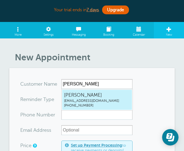
type input "[EMAIL_ADDRESS]"
type input "Judy Griffen"
type input "(516) 561-8216"
type input "griffinj@nyassembly.gov"
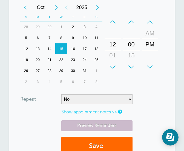
scroll to position [196, 0]
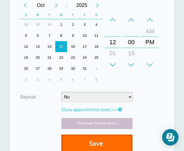
click at [98, 136] on button "Save" at bounding box center [96, 143] width 71 height 19
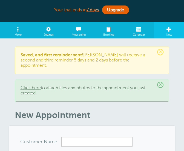
click at [144, 30] on span at bounding box center [139, 27] width 30 height 11
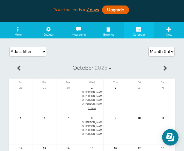
click at [89, 117] on span "8" at bounding box center [91, 117] width 5 height 4
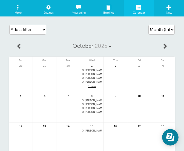
scroll to position [22, 0]
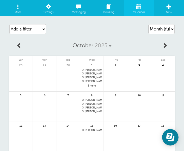
click at [98, 134] on link at bounding box center [91, 144] width 23 height 24
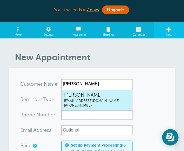
type input "[EMAIL_ADDRESS]"
type input "[PERSON_NAME]"
type input "(516) 606-8470"
type input "ranzi@aol.com"
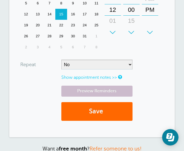
scroll to position [228, 0]
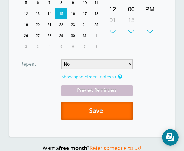
click at [104, 113] on span "submit" at bounding box center [104, 110] width 2 height 7
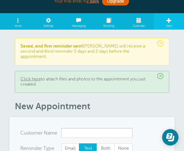
click at [143, 18] on span at bounding box center [139, 18] width 30 height 11
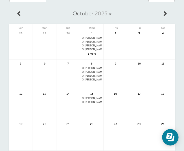
scroll to position [60, 0]
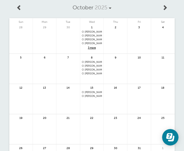
click at [96, 103] on link at bounding box center [91, 110] width 23 height 24
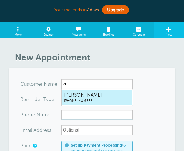
type input "z"
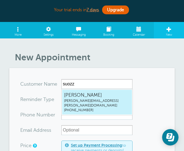
type input "[EMAIL_ADDRESS]"
type input "[PERSON_NAME]"
type input "[PHONE_NUMBER]"
type input "[PERSON_NAME][EMAIL_ADDRESS][PERSON_NAME][DOMAIN_NAME]"
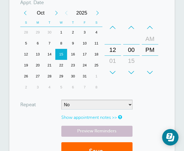
scroll to position [192, 0]
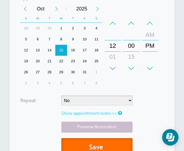
click at [105, 143] on button "Save" at bounding box center [96, 147] width 71 height 19
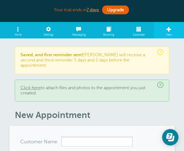
click at [136, 27] on span at bounding box center [139, 27] width 30 height 11
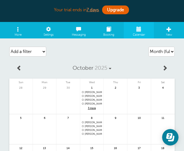
click at [18, 72] on link at bounding box center [19, 68] width 20 height 12
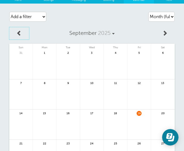
scroll to position [33, 0]
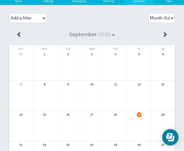
click at [163, 36] on span at bounding box center [164, 34] width 5 height 5
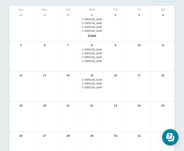
scroll to position [73, 0]
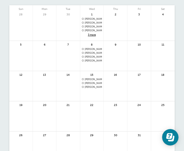
click at [95, 91] on link at bounding box center [91, 101] width 23 height 24
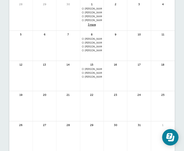
click at [95, 84] on link at bounding box center [91, 91] width 23 height 24
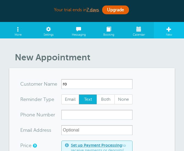
type input "r"
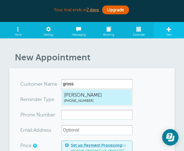
type input "KarlGrossman6313797992"
type input "Karl Grossman"
type input "(631) 379-7992"
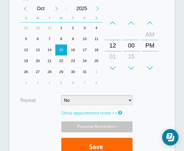
scroll to position [194, 0]
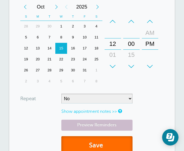
click at [96, 140] on button "Save" at bounding box center [96, 145] width 71 height 19
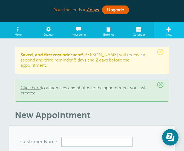
click at [148, 30] on span at bounding box center [139, 27] width 30 height 11
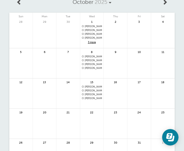
scroll to position [104, 0]
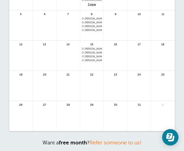
click at [88, 83] on link at bounding box center [91, 89] width 23 height 24
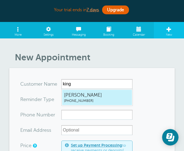
type input "PeterKing5164598599"
type input "[PERSON_NAME]"
type input "(516) 459-8599"
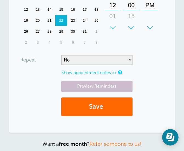
scroll to position [261, 0]
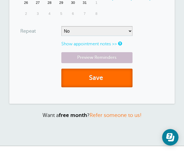
click at [118, 77] on button "Save" at bounding box center [96, 77] width 71 height 19
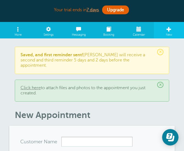
click at [138, 31] on span at bounding box center [139, 27] width 30 height 11
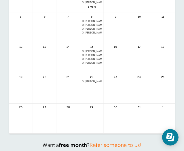
scroll to position [101, 0]
click at [99, 93] on link at bounding box center [91, 96] width 23 height 24
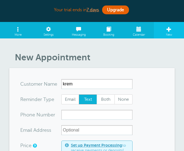
type input "[EMAIL_ADDRESS]"
type input "[PERSON_NAME]"
radio input "true"
type input "[PHONE_NUMBER]"
type input "jerrykremer527@gmail.com"
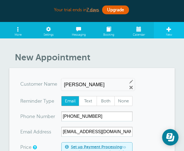
click at [141, 102] on div "Reminder Type Each customer's individual reminder type will be used. Email Text…" at bounding box center [92, 101] width 144 height 10
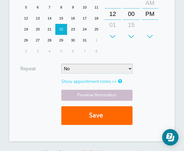
scroll to position [224, 0]
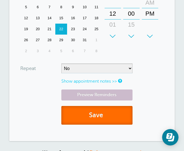
click at [114, 112] on button "Save" at bounding box center [96, 115] width 71 height 19
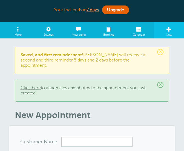
click at [138, 34] on span "Calendar" at bounding box center [139, 35] width 12 height 4
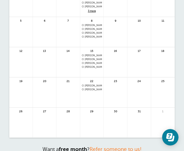
scroll to position [98, 0]
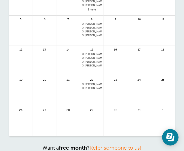
click at [96, 101] on link at bounding box center [91, 102] width 23 height 24
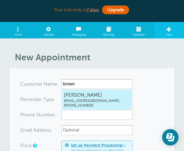
type input "[EMAIL_ADDRESS]"
type input "[PERSON_NAME]"
type input "[PHONE_NUMBER]"
type input "[EMAIL_ADDRESS][DOMAIN_NAME]"
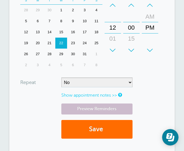
scroll to position [211, 0]
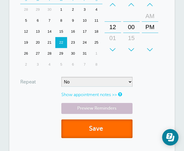
click at [103, 122] on button "Save" at bounding box center [96, 128] width 71 height 19
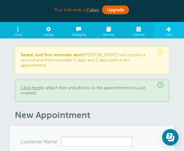
click at [138, 28] on span at bounding box center [139, 27] width 30 height 11
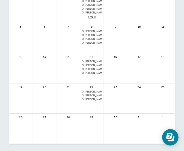
scroll to position [91, 0]
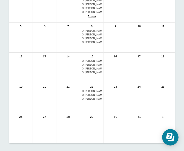
click at [98, 105] on link at bounding box center [91, 113] width 23 height 24
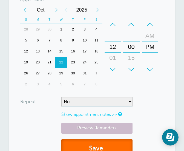
click at [101, 142] on button "Save" at bounding box center [96, 148] width 71 height 19
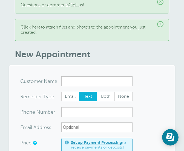
click at [122, 49] on h1 "New Appointment" at bounding box center [95, 54] width 160 height 10
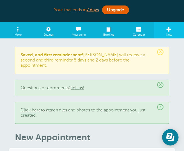
click at [138, 35] on span "Calendar" at bounding box center [139, 35] width 12 height 4
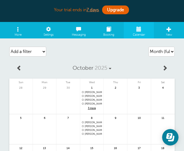
click at [22, 28] on span at bounding box center [18, 27] width 31 height 11
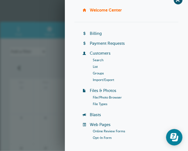
scroll to position [10, 0]
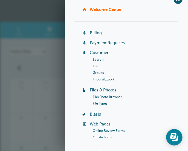
click at [102, 52] on link "Customers" at bounding box center [100, 52] width 21 height 4
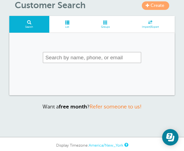
click at [83, 59] on input "text" at bounding box center [92, 57] width 99 height 11
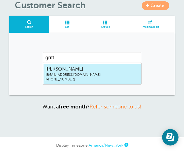
type input "[PERSON_NAME]"
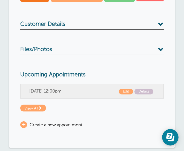
scroll to position [103, 0]
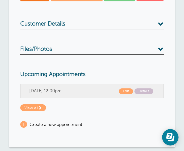
click at [105, 21] on h3 "Customer Details" at bounding box center [92, 25] width 144 height 9
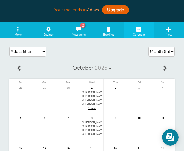
click at [87, 37] on link "Messaging 2" at bounding box center [79, 29] width 30 height 15
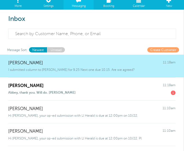
scroll to position [29, 0]
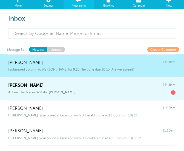
click at [69, 85] on div "[PERSON_NAME] 11:18am" at bounding box center [91, 82] width 167 height 11
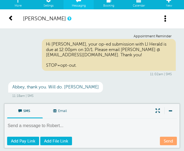
click at [14, 16] on link at bounding box center [15, 18] width 14 height 7
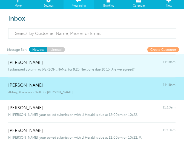
click at [48, 63] on div "[PERSON_NAME] 11:18am" at bounding box center [91, 59] width 167 height 11
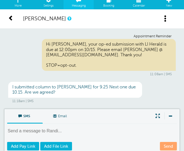
click at [45, 128] on textarea at bounding box center [92, 134] width 171 height 13
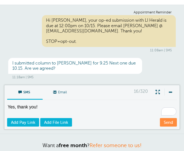
scroll to position [53, 0]
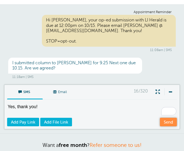
type textarea "Yes, thank you!"
click at [166, 123] on link "Send" at bounding box center [168, 122] width 17 height 8
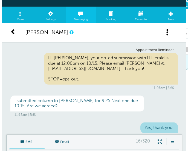
scroll to position [0, 0]
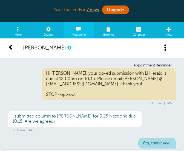
click at [10, 47] on span at bounding box center [10, 46] width 5 height 5
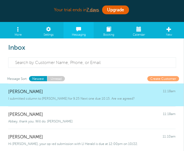
click at [15, 26] on span at bounding box center [18, 27] width 31 height 11
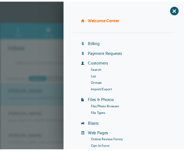
scroll to position [134, 0]
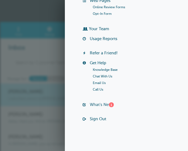
click at [105, 104] on link "What's New? 1" at bounding box center [102, 104] width 24 height 4
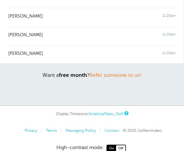
scroll to position [171, 0]
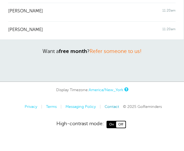
click at [113, 106] on link "Contact" at bounding box center [112, 106] width 15 height 4
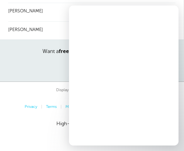
scroll to position [0, 0]
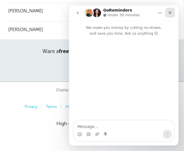
click at [167, 15] on div "Close" at bounding box center [170, 13] width 10 height 10
